Goal: Obtain resource: Obtain resource

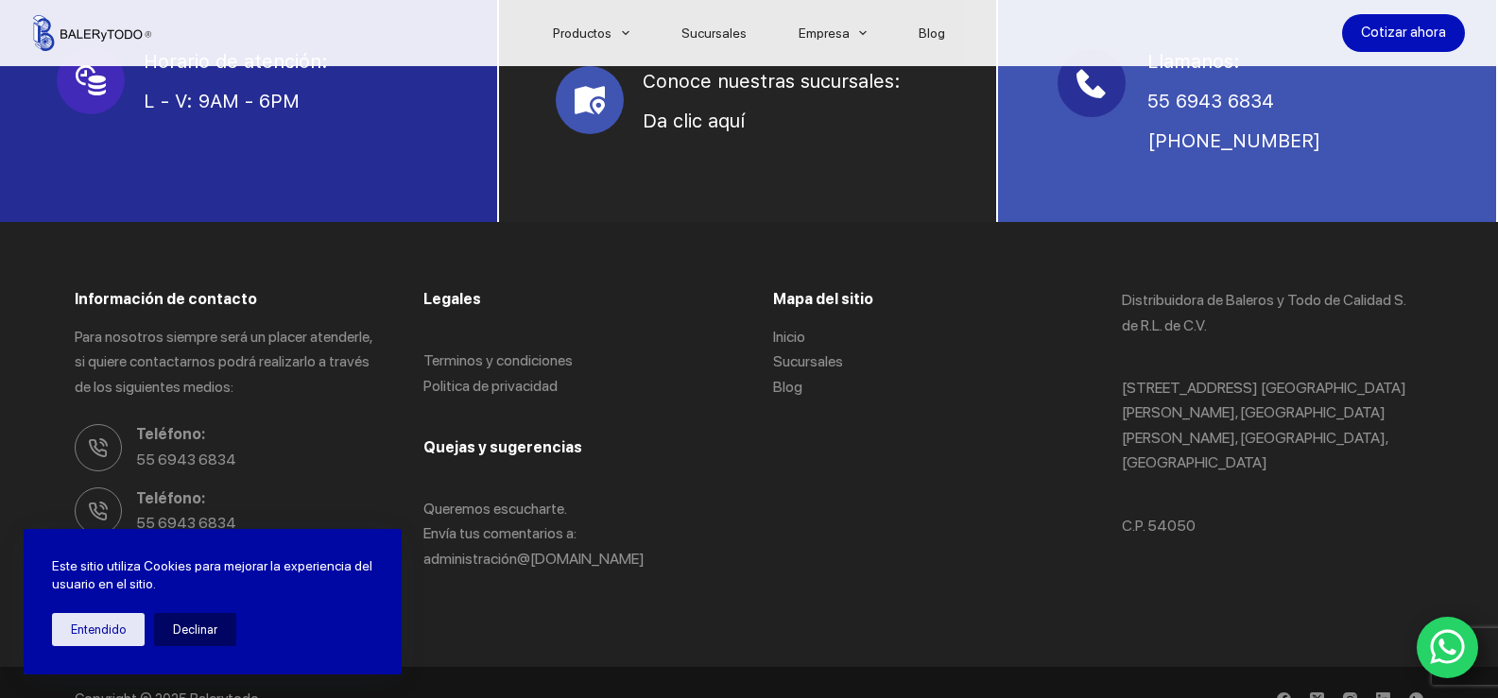
scroll to position [1228, 0]
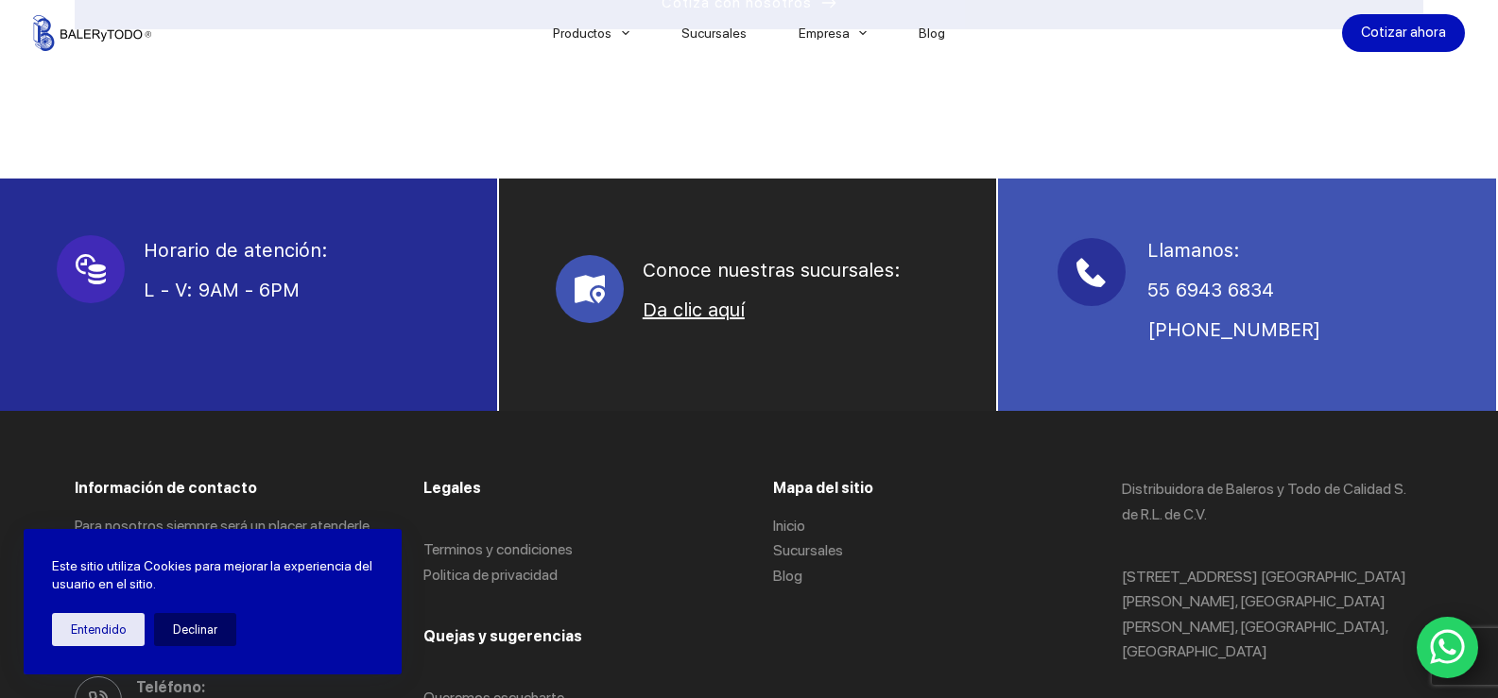
click at [650, 312] on link "Da clic aquí" at bounding box center [694, 310] width 102 height 23
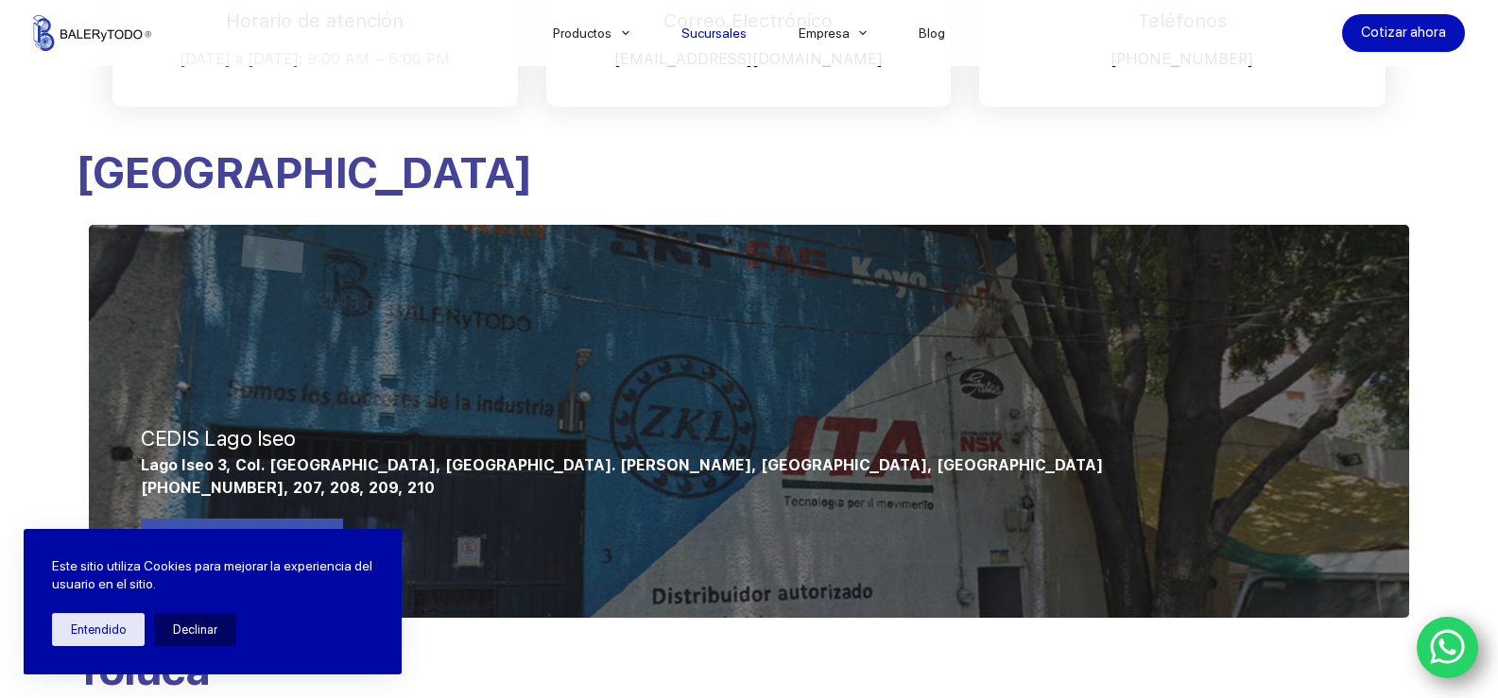
scroll to position [756, 0]
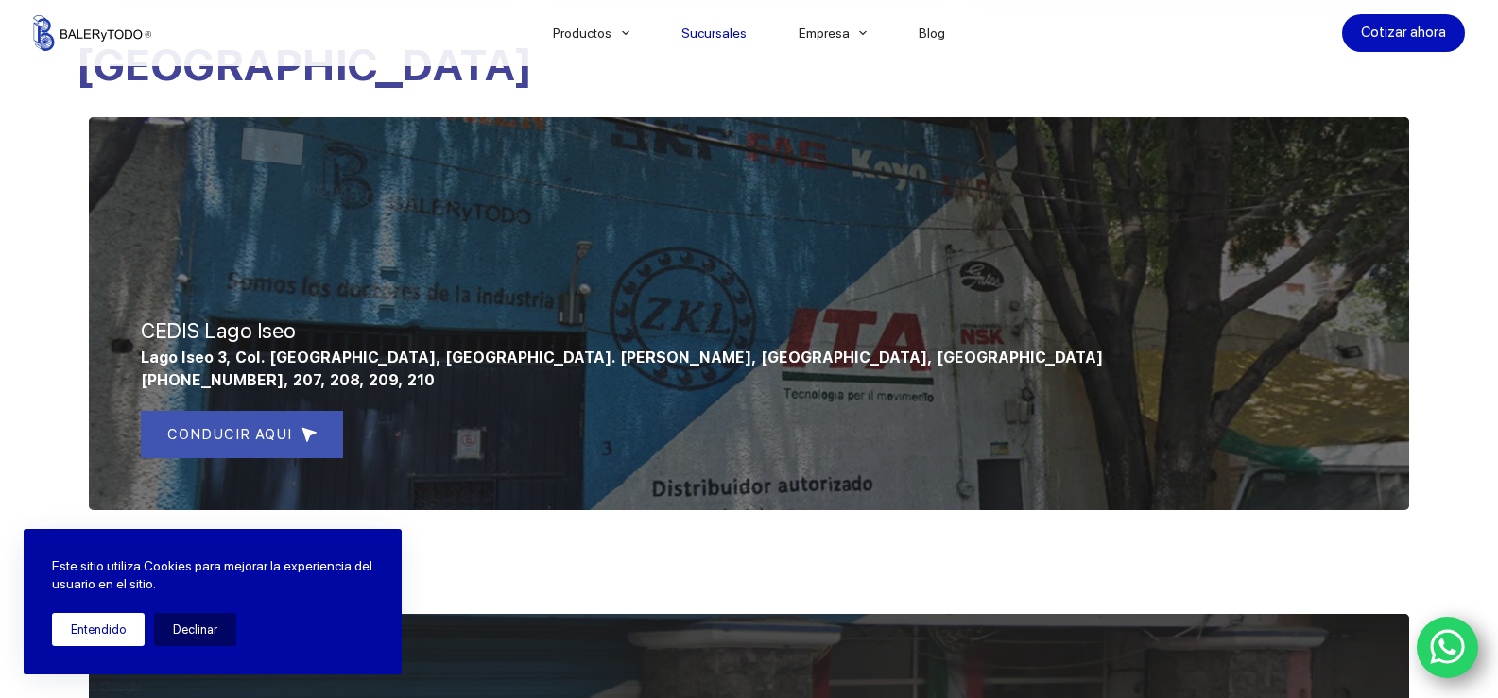
click at [101, 631] on button "Entendido" at bounding box center [98, 629] width 93 height 33
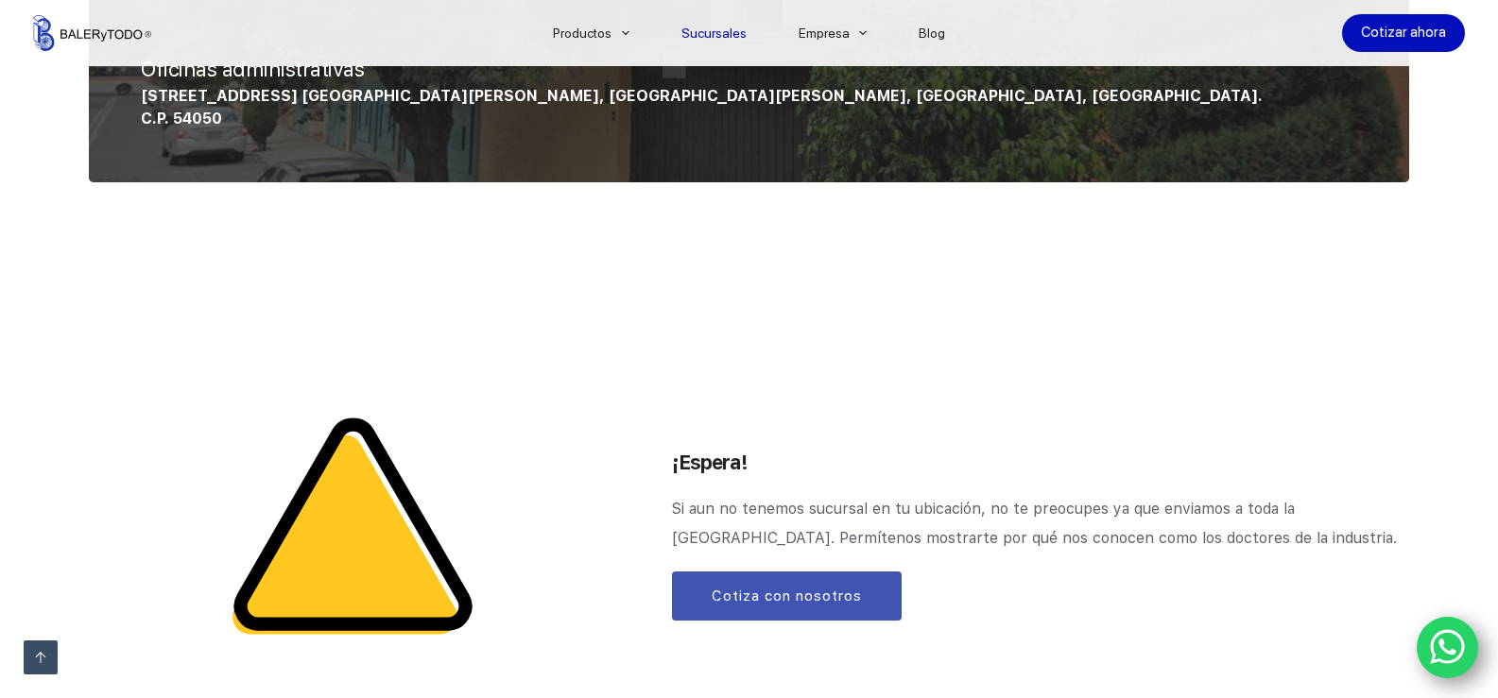
scroll to position [2268, 0]
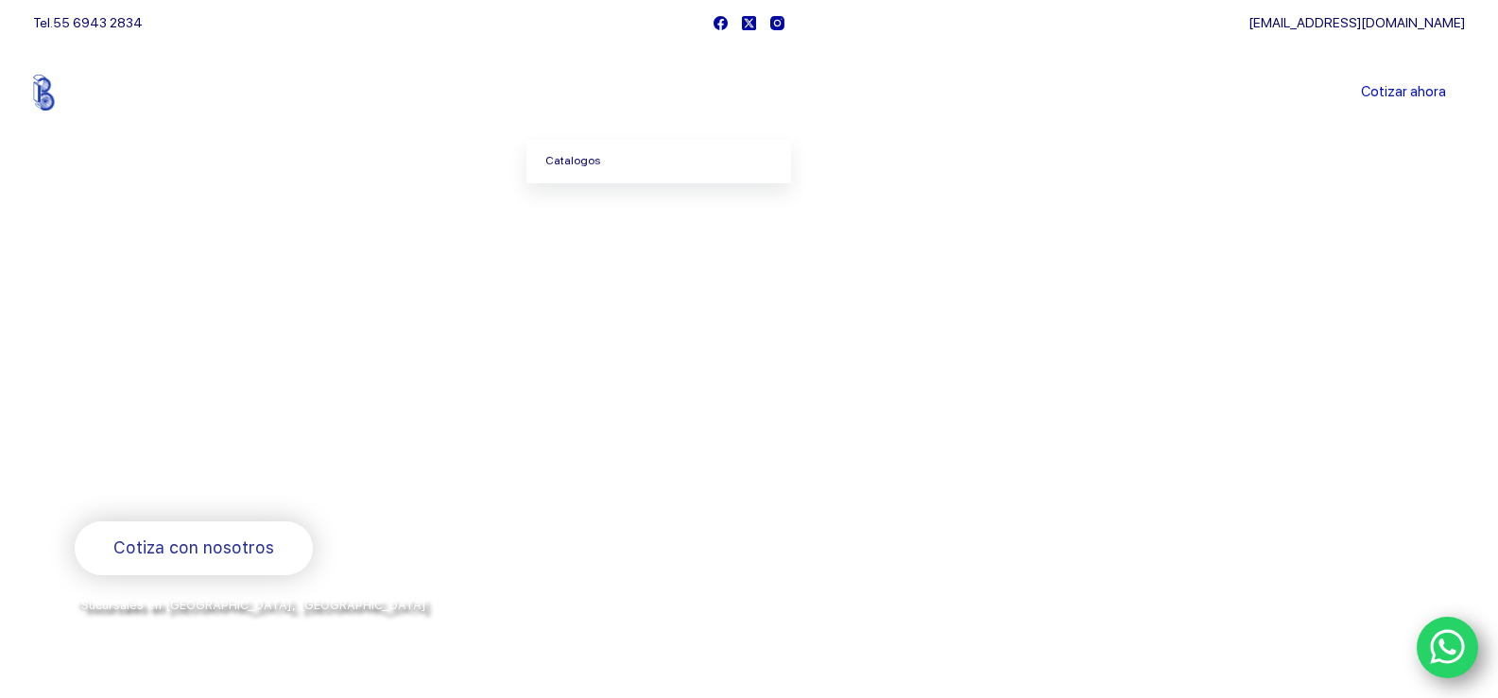
click at [584, 156] on link "Catalogos" at bounding box center [658, 161] width 265 height 43
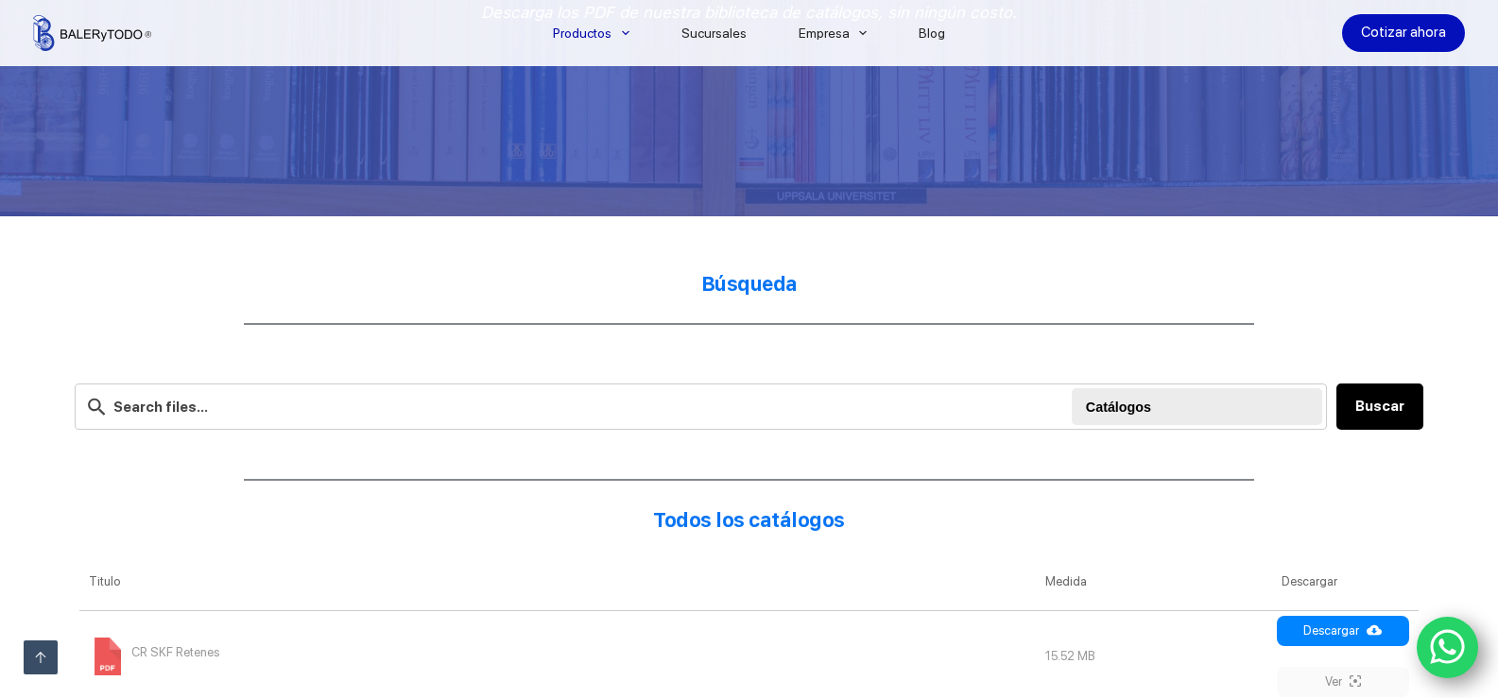
scroll to position [378, 0]
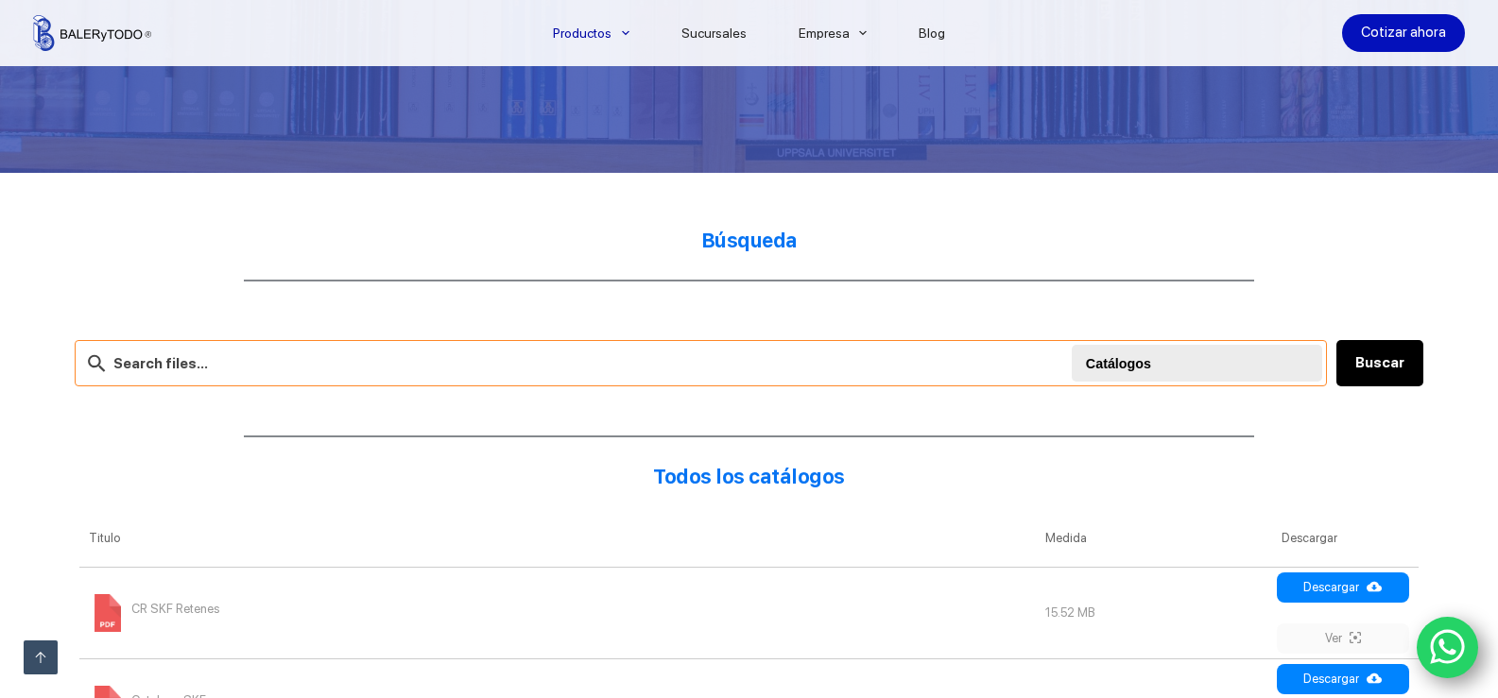
click at [338, 364] on input "text" at bounding box center [701, 363] width 1252 height 46
type input "m 1205"
